Goal: Transaction & Acquisition: Obtain resource

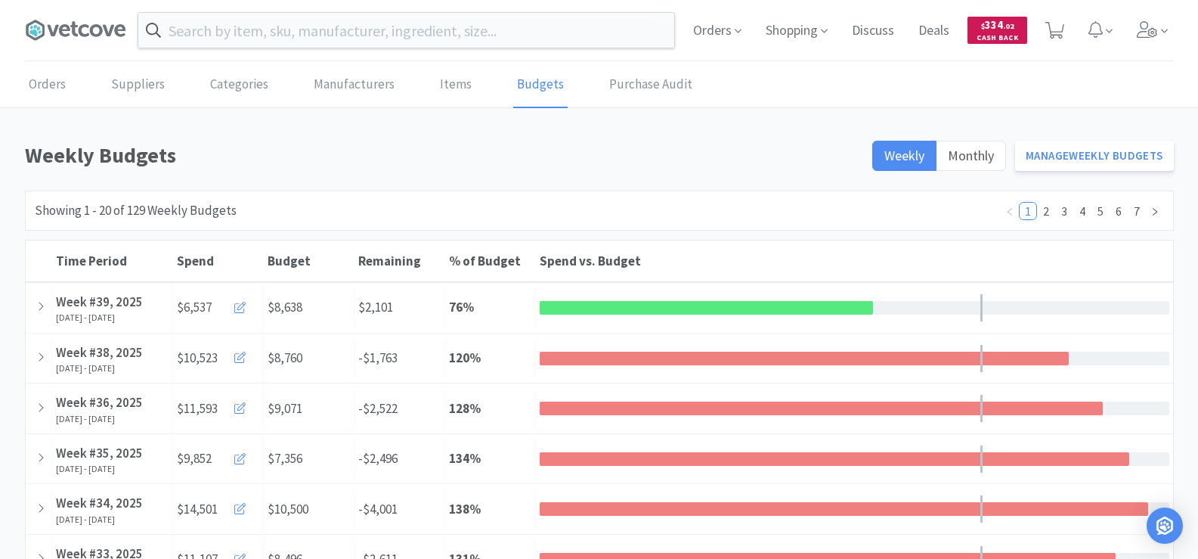
click at [982, 34] on span "Cash Back" at bounding box center [998, 39] width 42 height 10
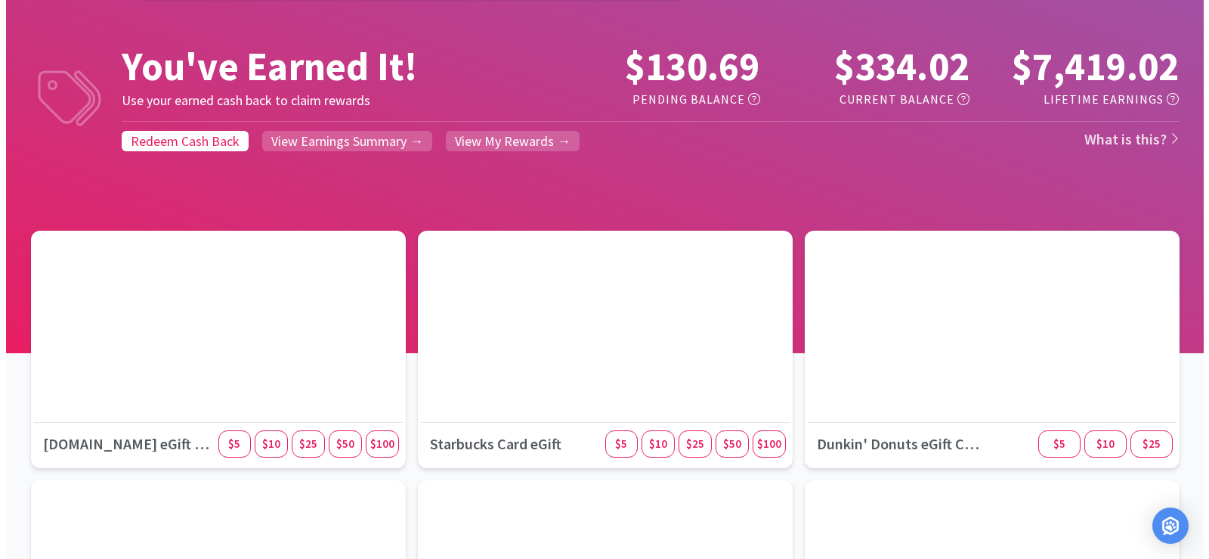
scroll to position [76, 0]
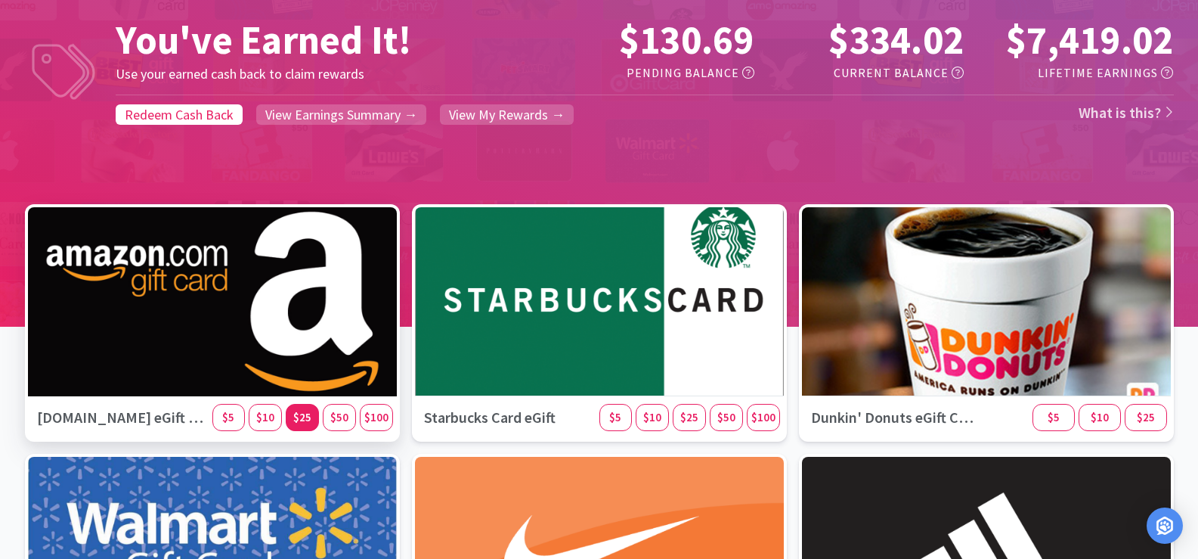
click at [303, 423] on span "$25" at bounding box center [302, 417] width 18 height 14
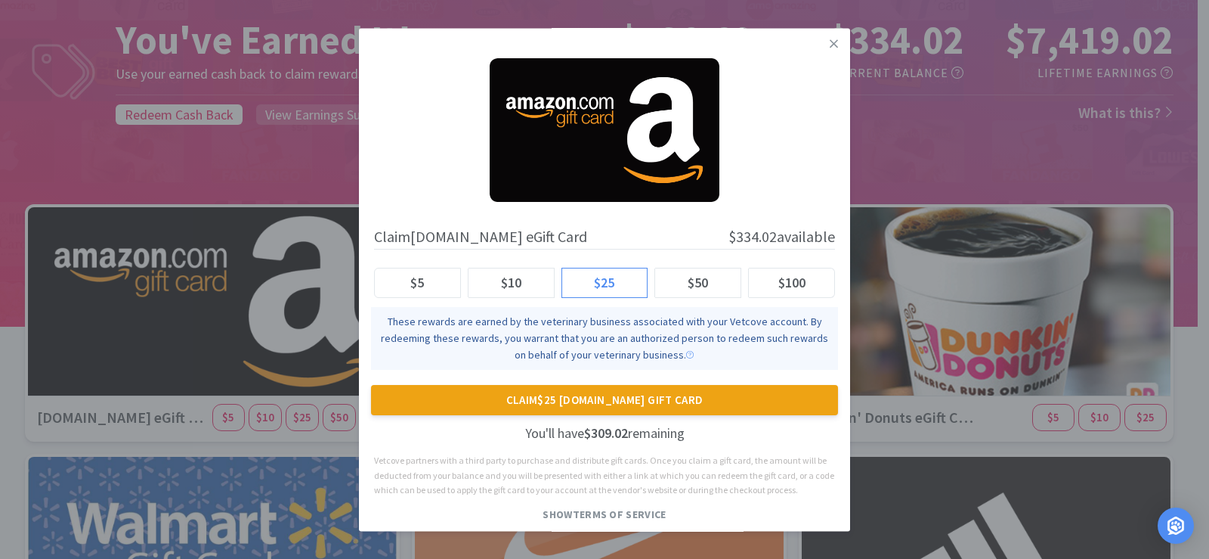
scroll to position [18, 0]
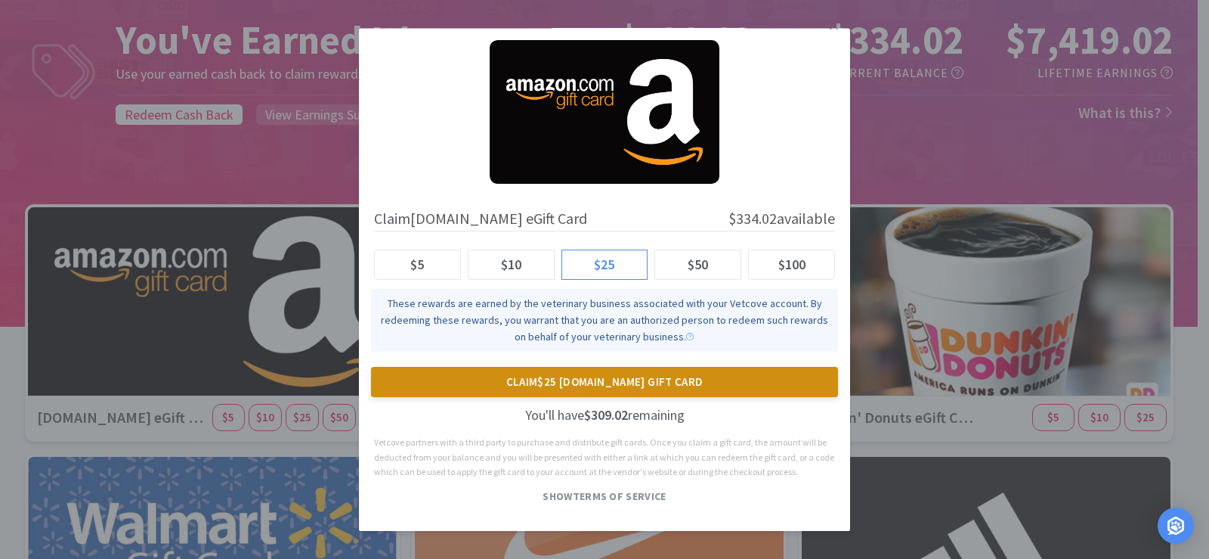
click at [594, 389] on button "Claim $25 [DOMAIN_NAME] Gift Card" at bounding box center [604, 382] width 467 height 30
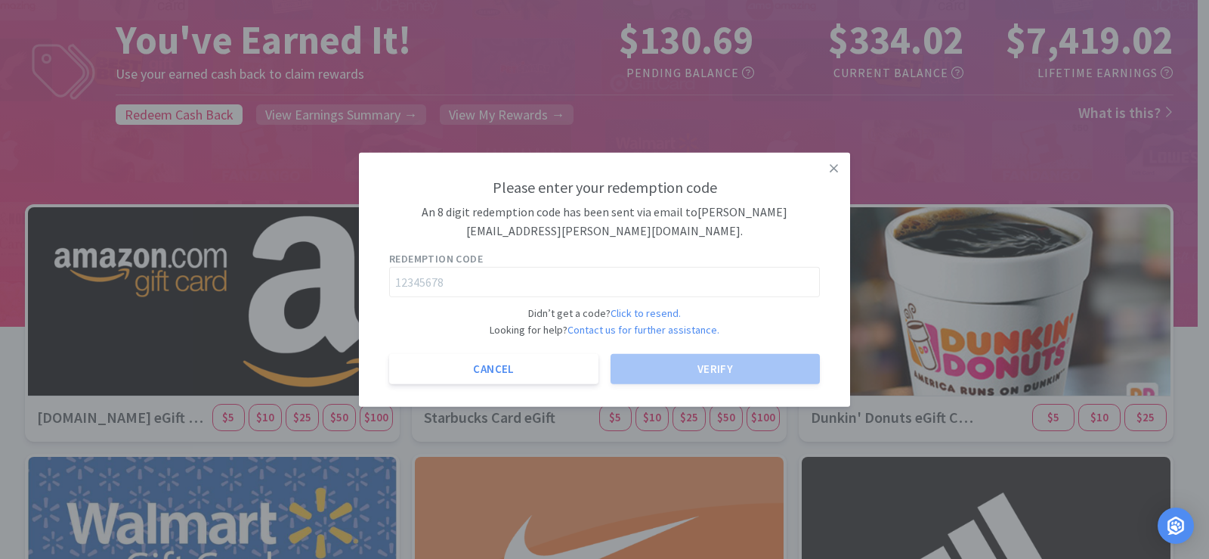
scroll to position [0, 0]
paste input "54816847"
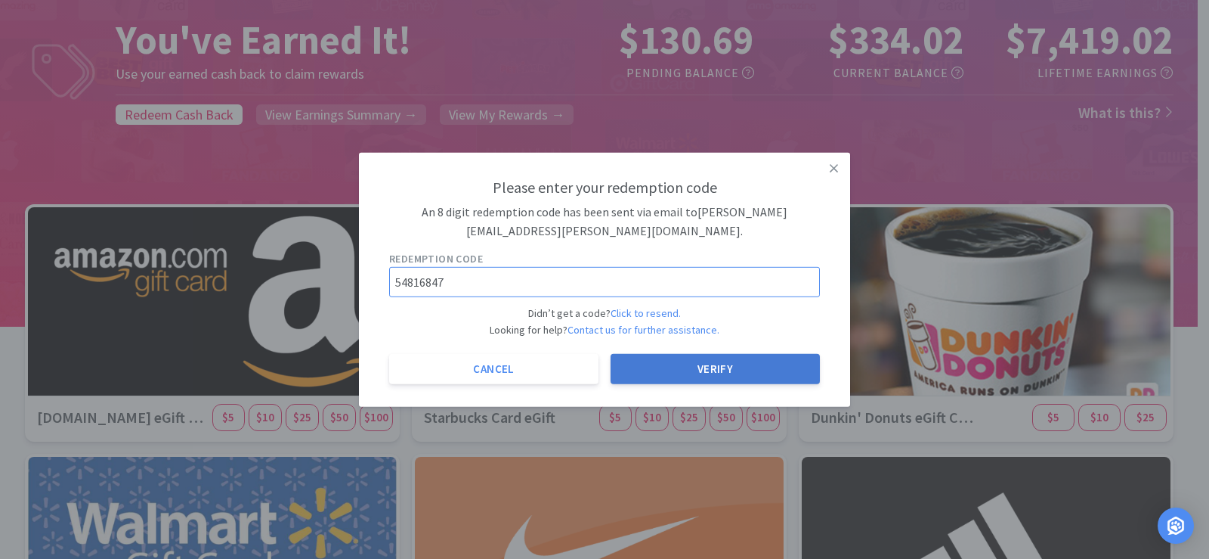
type input "54816847"
click at [695, 365] on button "Verify" at bounding box center [715, 369] width 209 height 30
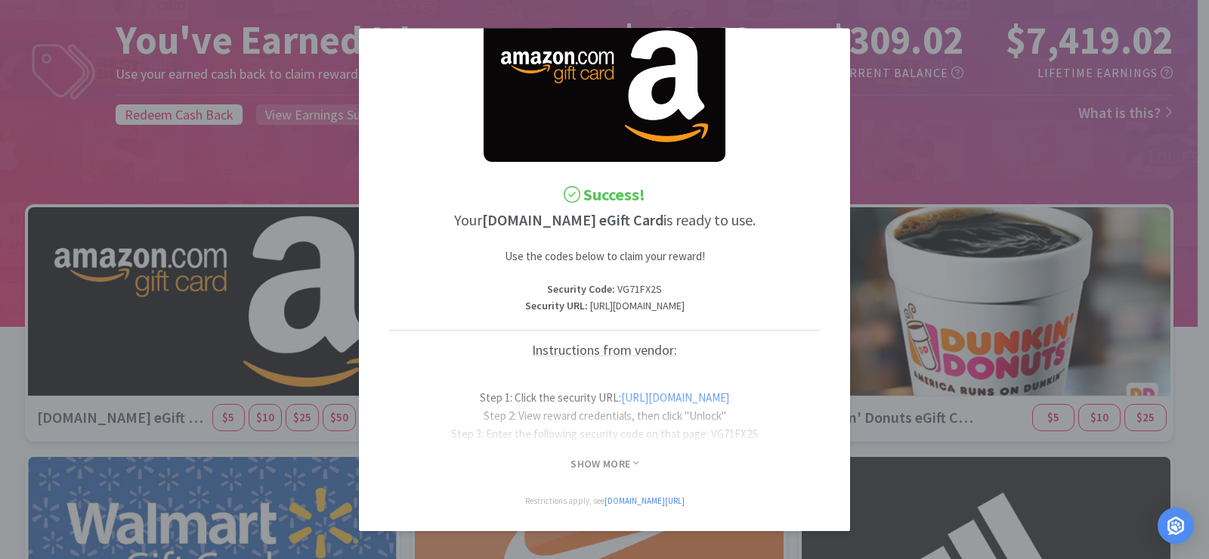
scroll to position [88, 0]
drag, startPoint x: 677, startPoint y: 307, endPoint x: 416, endPoint y: 284, distance: 261.8
click at [416, 298] on p "Security URL : [URL][DOMAIN_NAME]" at bounding box center [604, 306] width 431 height 17
copy p "[URL][DOMAIN_NAME]"
drag, startPoint x: 661, startPoint y: 259, endPoint x: 614, endPoint y: 259, distance: 46.9
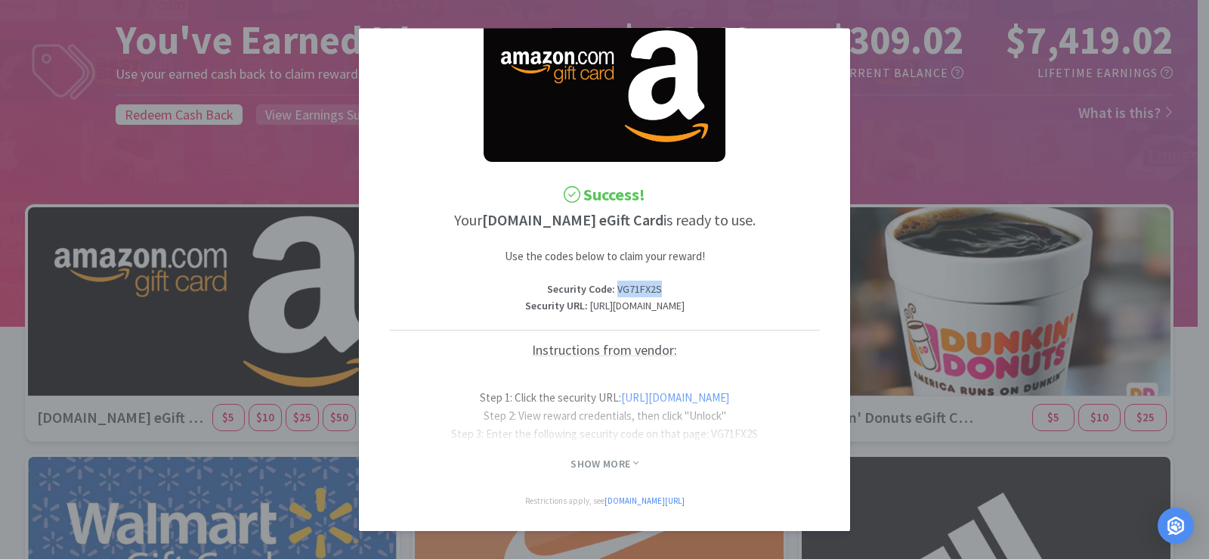
click at [614, 281] on p "Security Code : VG71FX2S" at bounding box center [604, 289] width 431 height 17
copy p "VG71FX2S"
